Goal: Contribute content: Contribute content

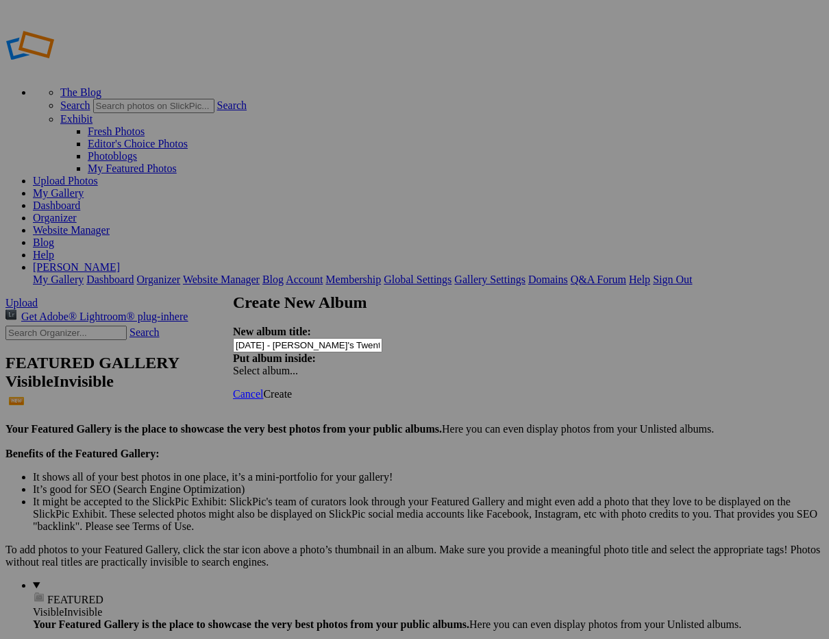
type input "[DATE] - [PERSON_NAME]'s Twenty First"
